Goal: Task Accomplishment & Management: Manage account settings

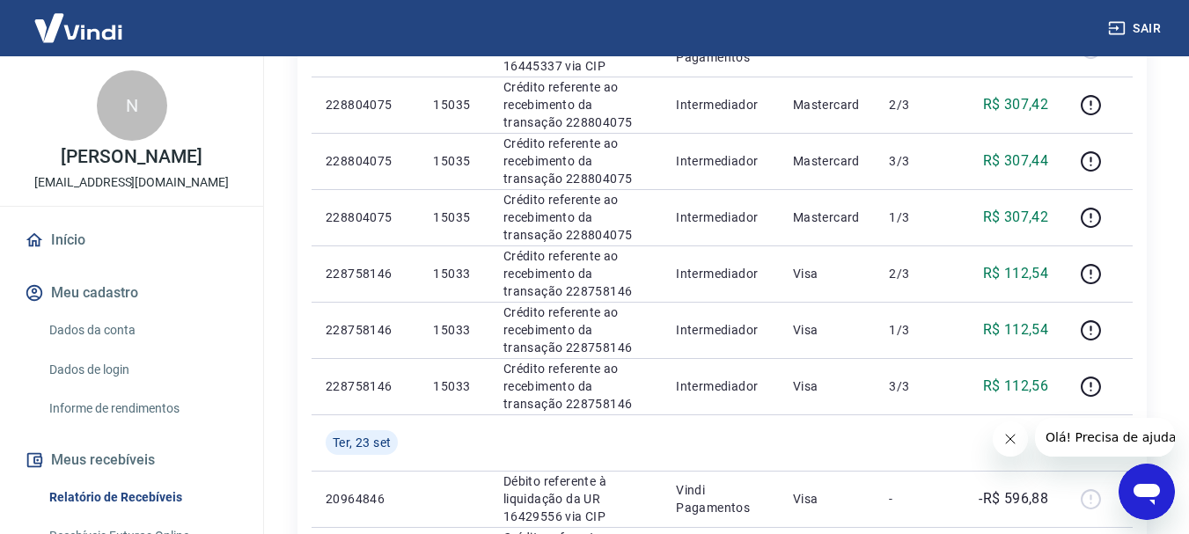
scroll to position [348, 0]
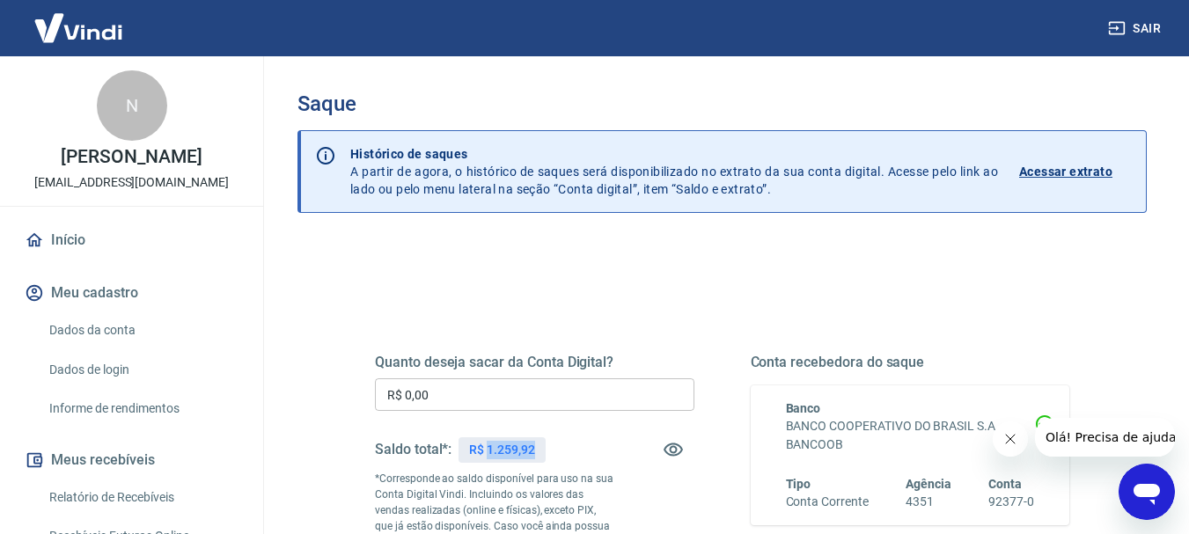
drag, startPoint x: 490, startPoint y: 452, endPoint x: 555, endPoint y: 450, distance: 65.1
click at [555, 450] on div "Saldo total*: R$ 1.259,92" at bounding box center [534, 449] width 319 height 42
copy p "1.259,92"
click at [509, 399] on input "R$ 0,00" at bounding box center [534, 394] width 319 height 33
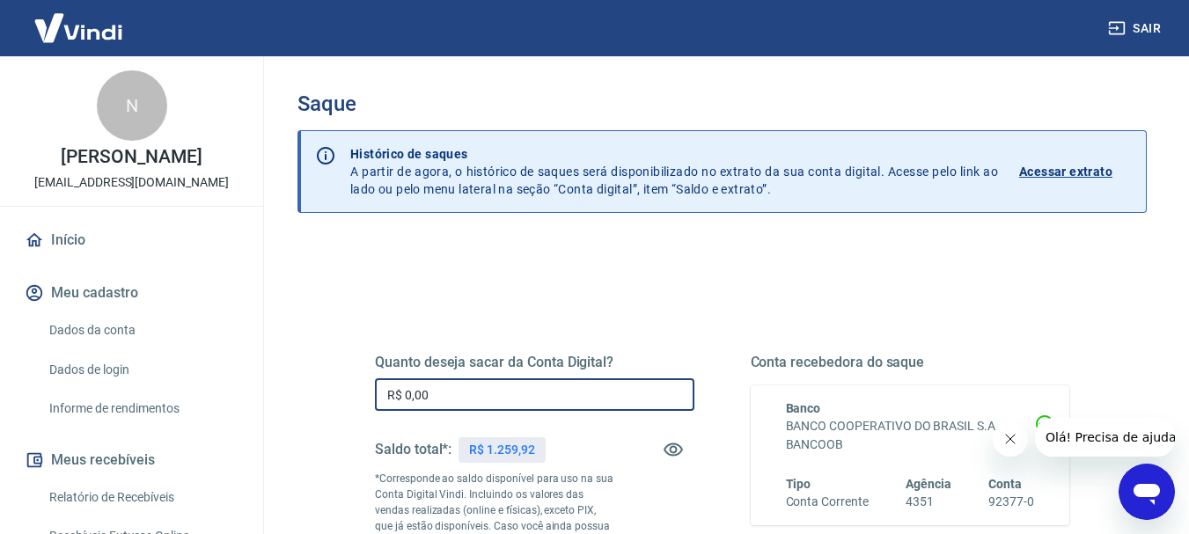
click at [509, 399] on input "R$ 0,00" at bounding box center [534, 394] width 319 height 33
paste input "1.259,92"
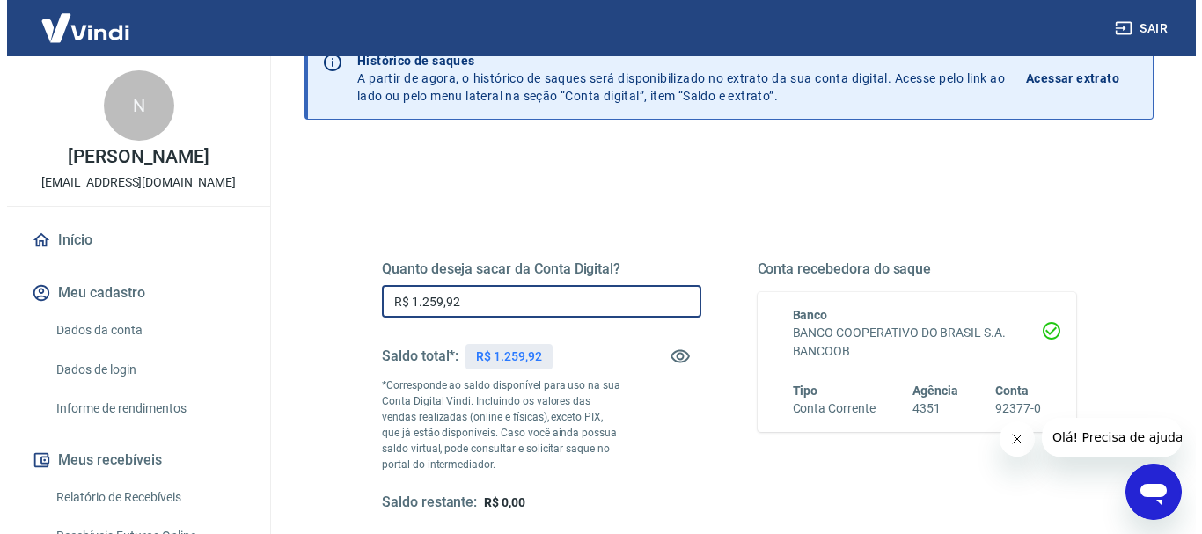
scroll to position [352, 0]
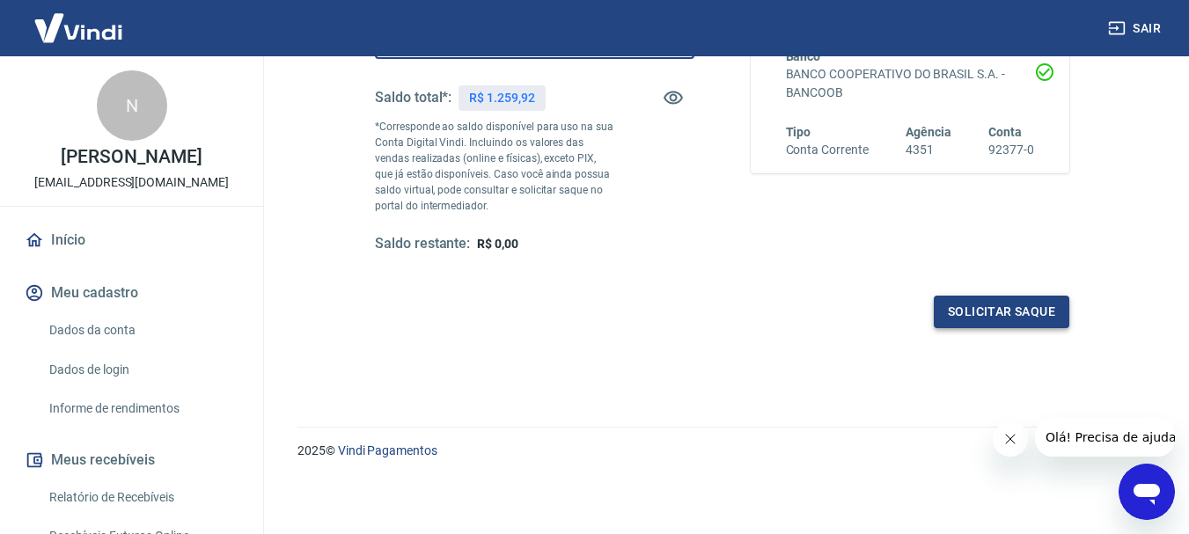
type input "R$ 1.259,92"
click at [1001, 322] on button "Solicitar saque" at bounding box center [1001, 312] width 135 height 33
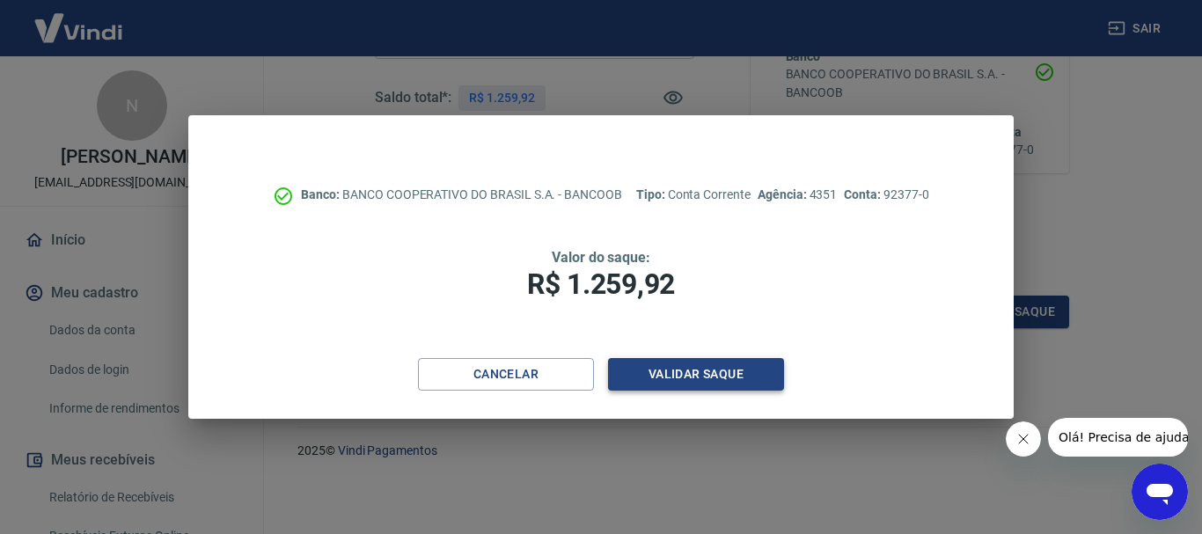
click at [744, 383] on button "Validar saque" at bounding box center [696, 374] width 176 height 33
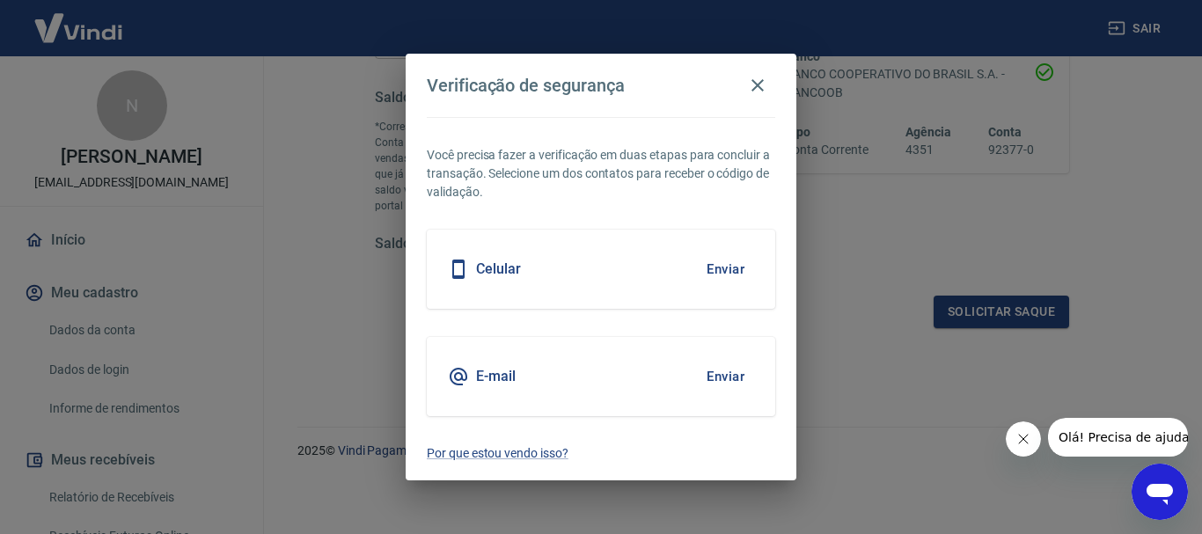
click at [754, 373] on div "E-mail Enviar" at bounding box center [601, 376] width 348 height 79
click at [728, 374] on button "Enviar" at bounding box center [725, 376] width 57 height 37
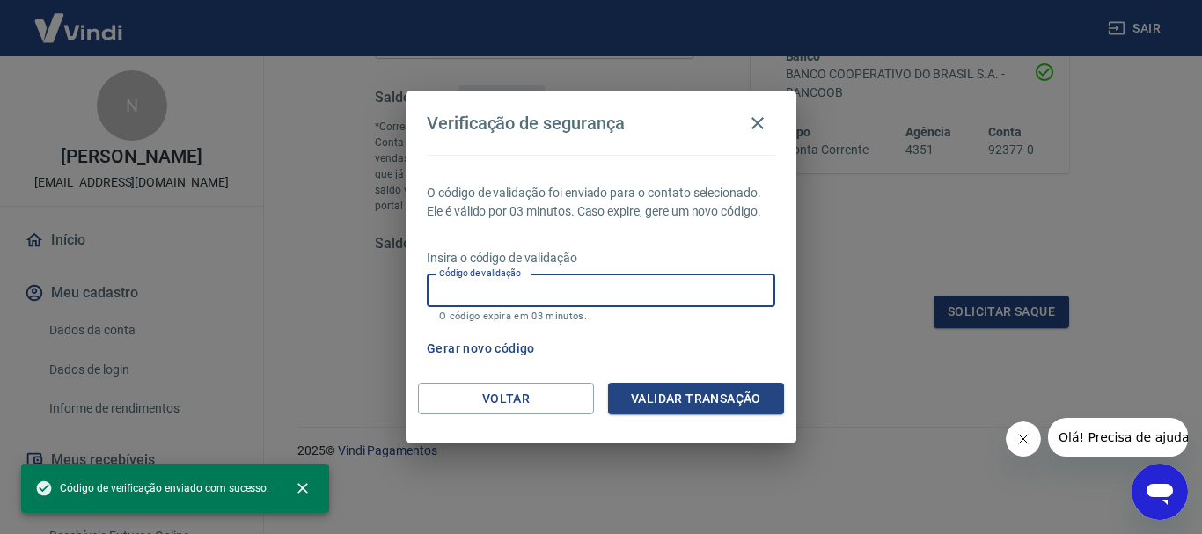
click at [558, 278] on input "Código de validação" at bounding box center [601, 291] width 348 height 33
paste input "124914"
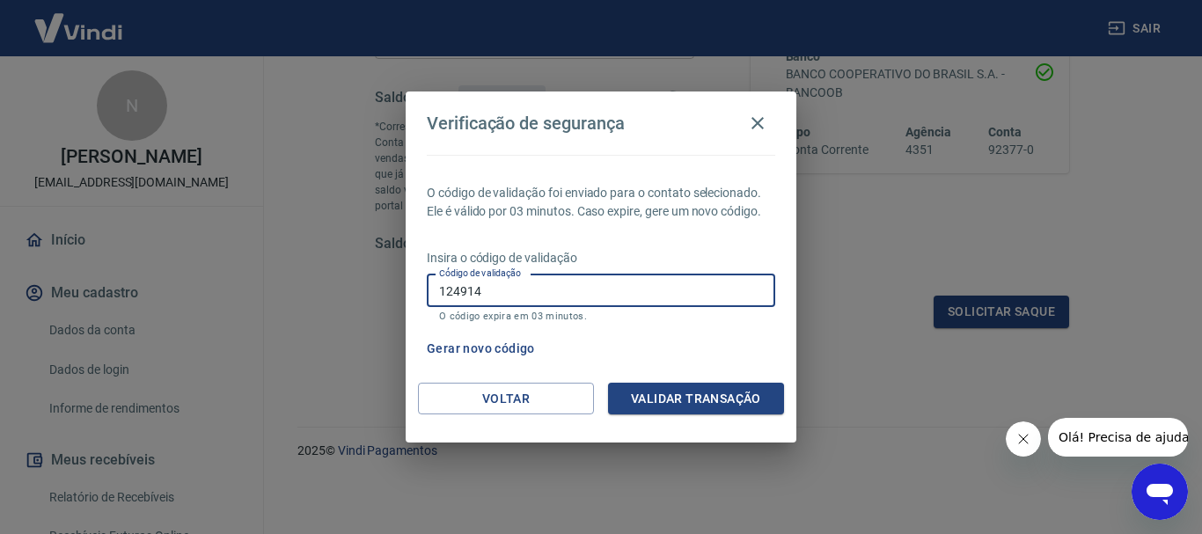
type input "124914"
drag, startPoint x: 685, startPoint y: 381, endPoint x: 694, endPoint y: 396, distance: 17.4
click at [688, 384] on div "Verificação de segurança O código de validação foi enviado para o contato selec…" at bounding box center [601, 267] width 391 height 351
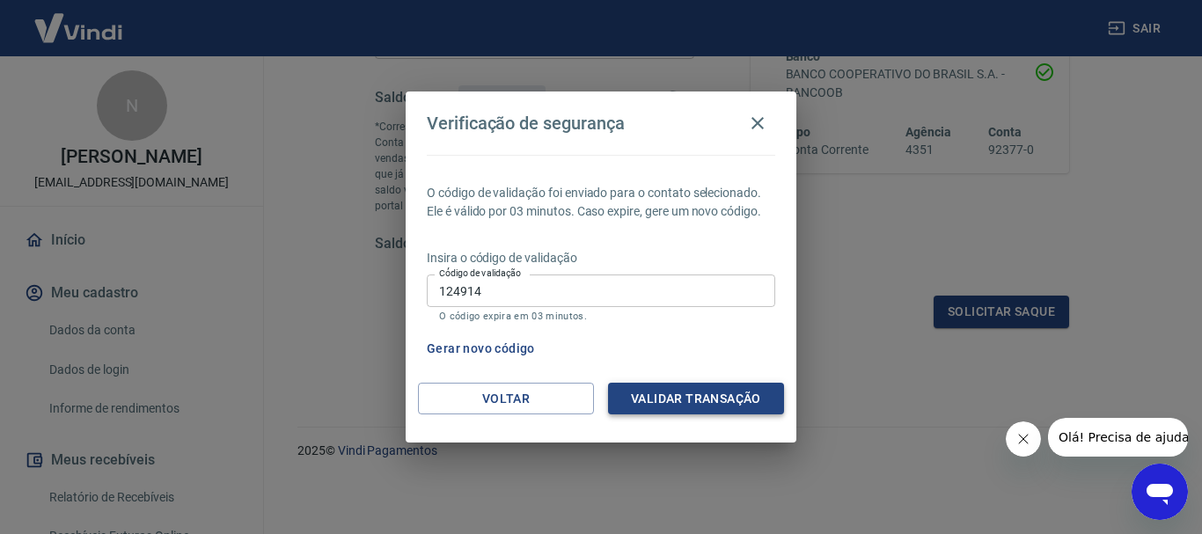
click at [695, 399] on button "Validar transação" at bounding box center [696, 399] width 176 height 33
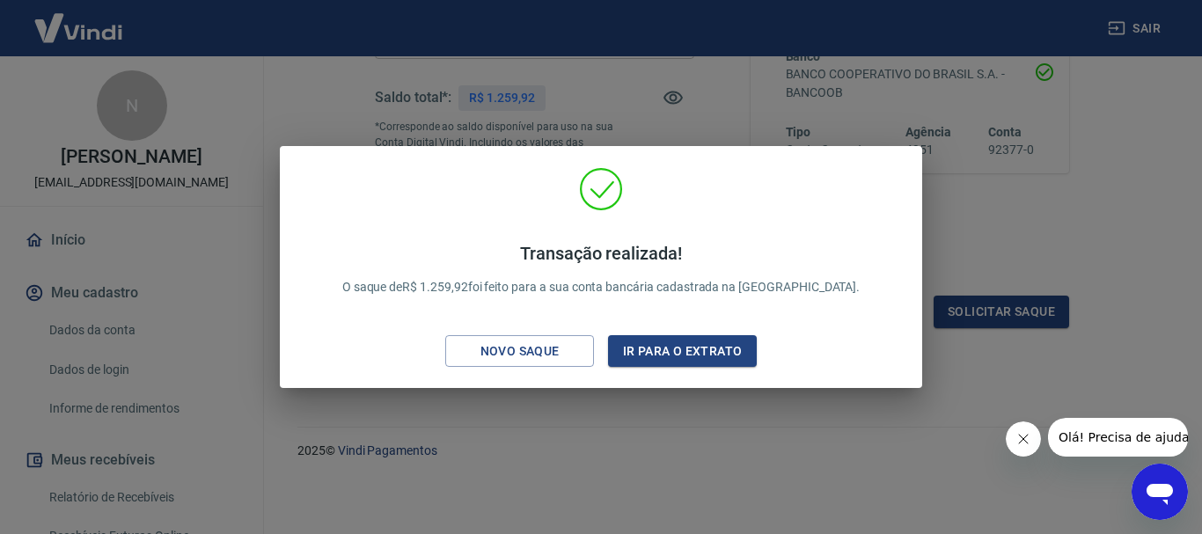
click at [1050, 179] on div "Transação realizada! O saque de R$ 1.259,92 foi feito para a sua conta bancária…" at bounding box center [601, 267] width 1202 height 534
